Goal: Transaction & Acquisition: Obtain resource

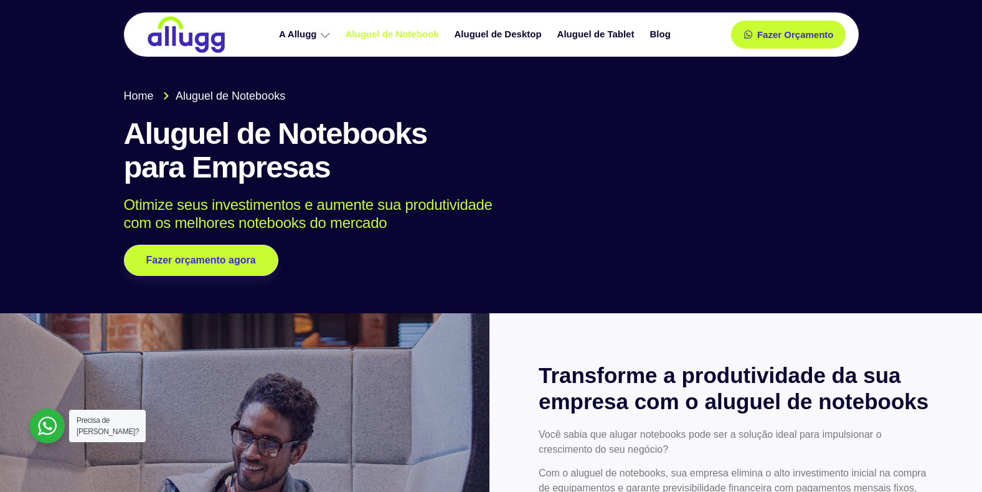
click at [396, 35] on link "Aluguel de Notebook" at bounding box center [393, 35] width 109 height 22
click at [478, 33] on link "Aluguel de Desktop" at bounding box center [499, 35] width 103 height 22
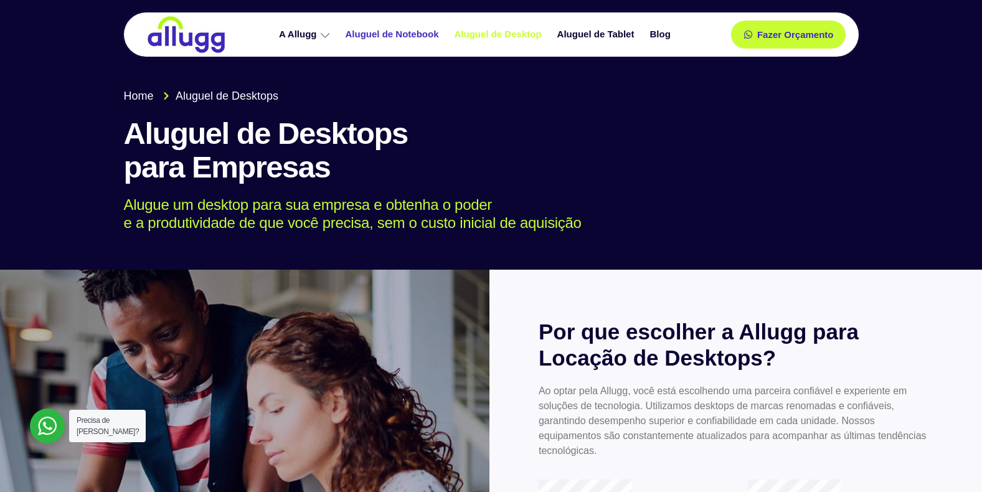
click at [398, 24] on link "Aluguel de Notebook" at bounding box center [393, 35] width 109 height 22
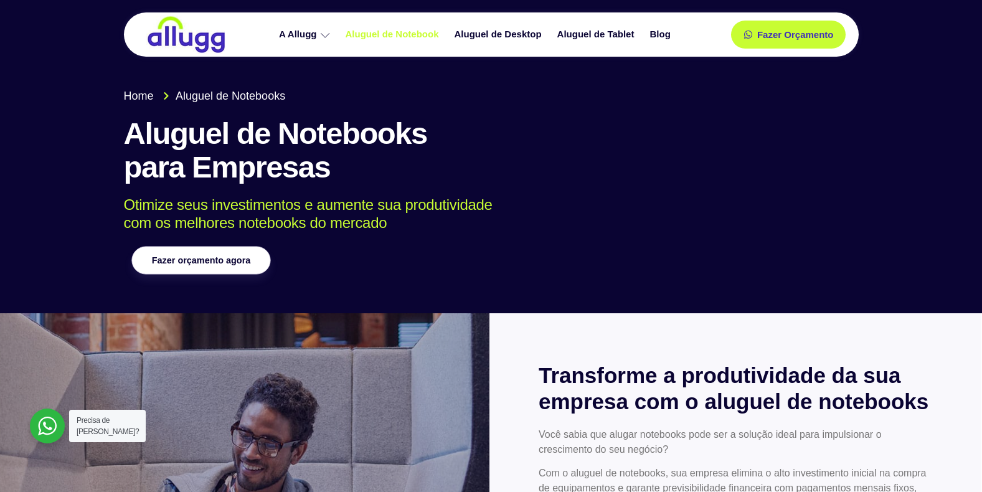
click at [245, 265] on link "Fazer orçamento agora" at bounding box center [200, 261] width 139 height 28
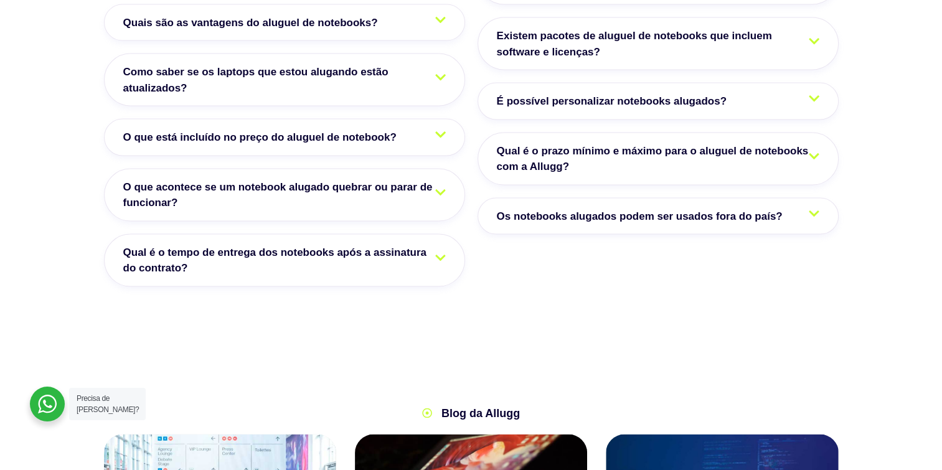
scroll to position [2303, 0]
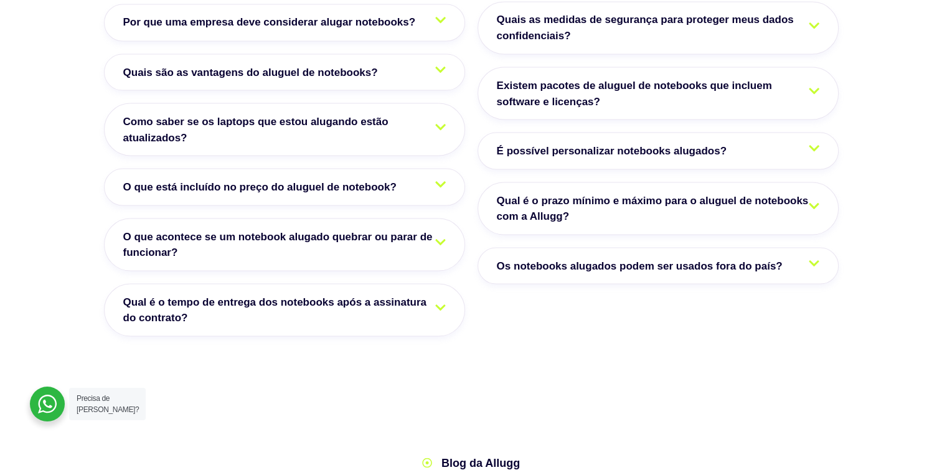
click at [601, 143] on span "É possível personalizar notebooks alugados?" at bounding box center [615, 151] width 236 height 16
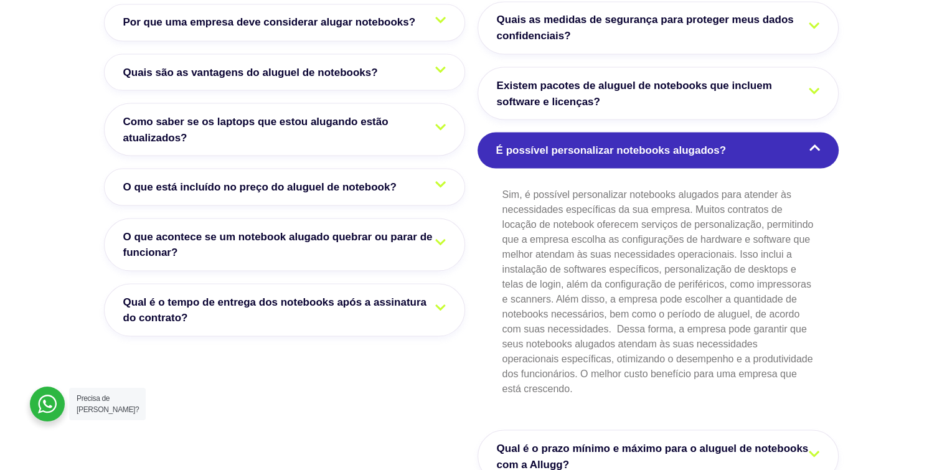
click at [601, 142] on span "É possível personalizar notebooks alugados?" at bounding box center [614, 150] width 236 height 16
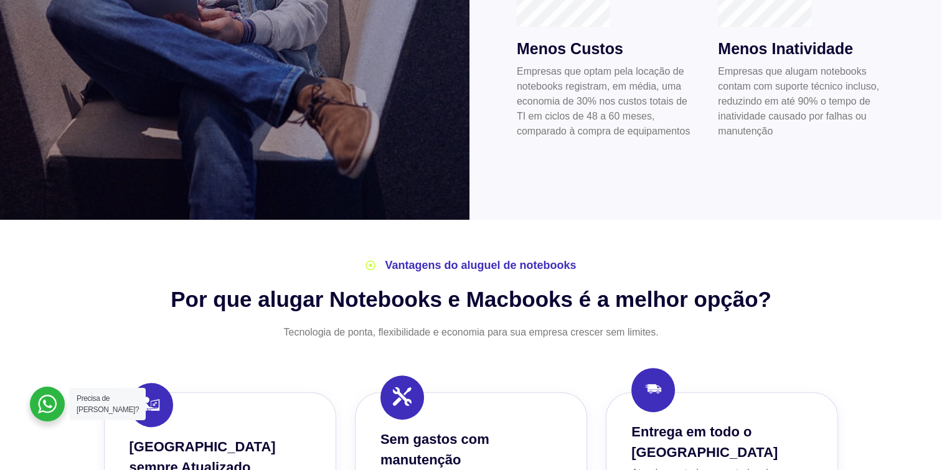
scroll to position [623, 0]
